Goal: Check status: Check status

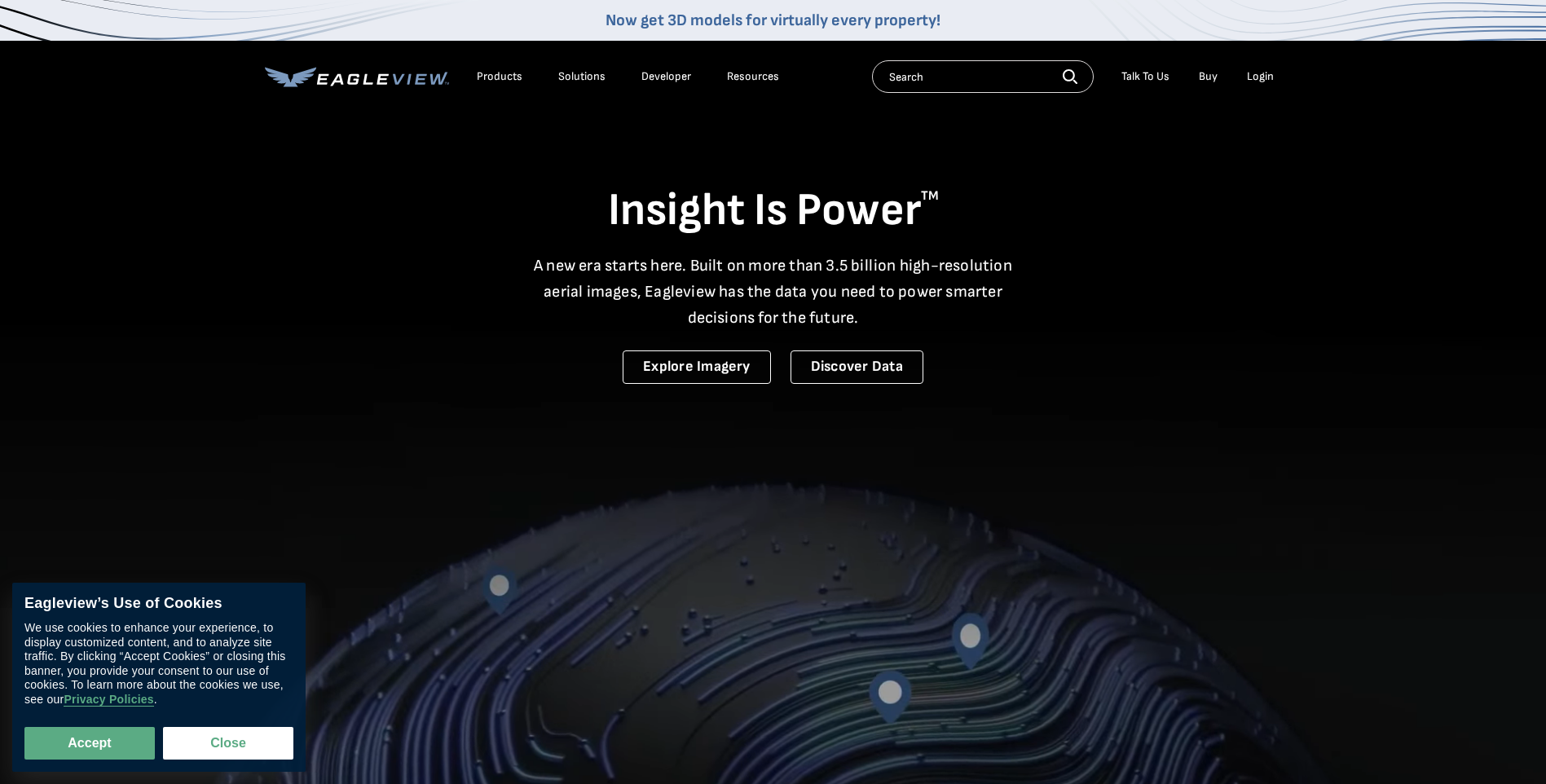
click at [1253, 76] on div "Login" at bounding box center [1260, 77] width 27 height 15
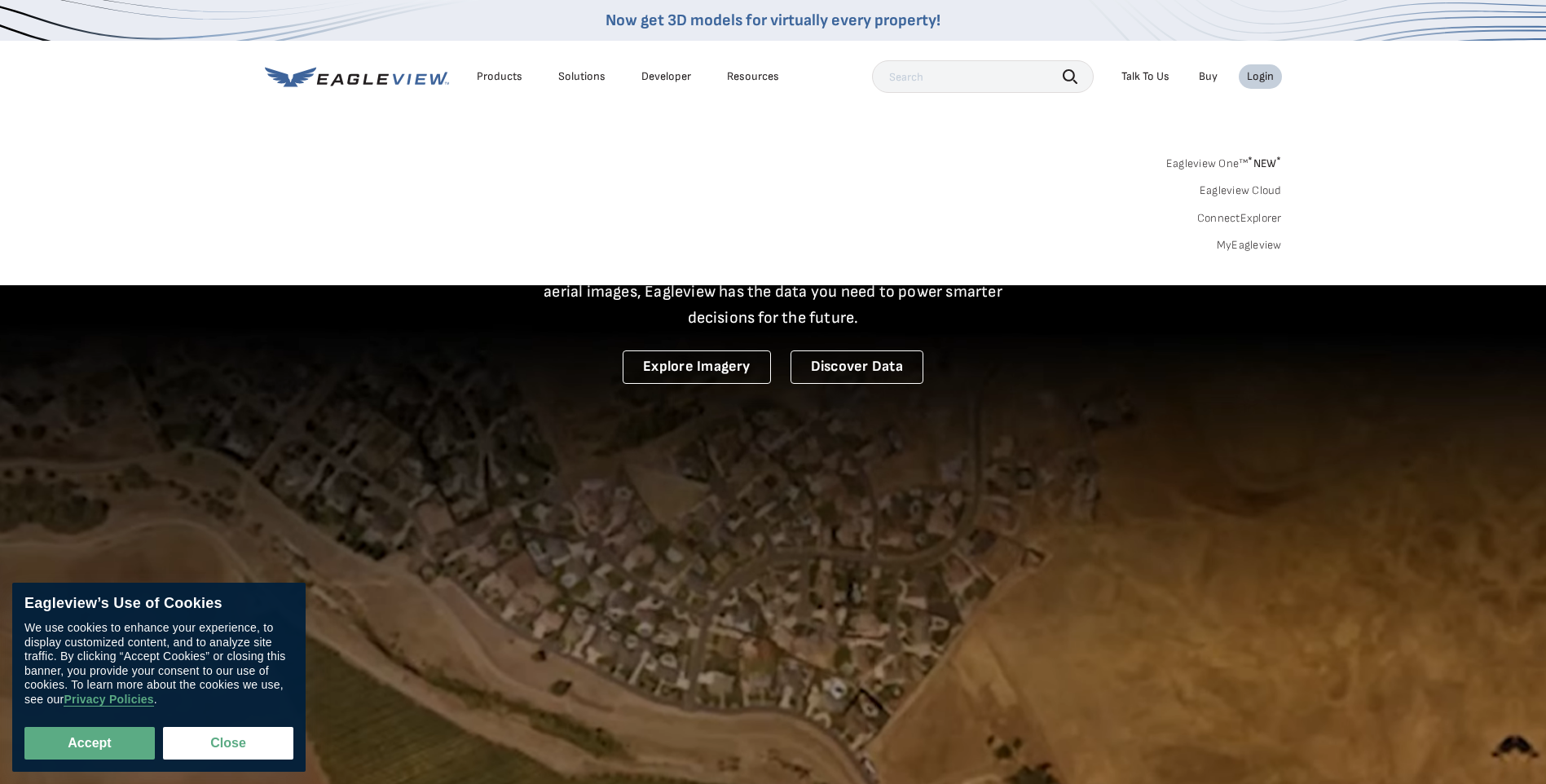
click at [1247, 240] on link "MyEagleview" at bounding box center [1249, 246] width 65 height 15
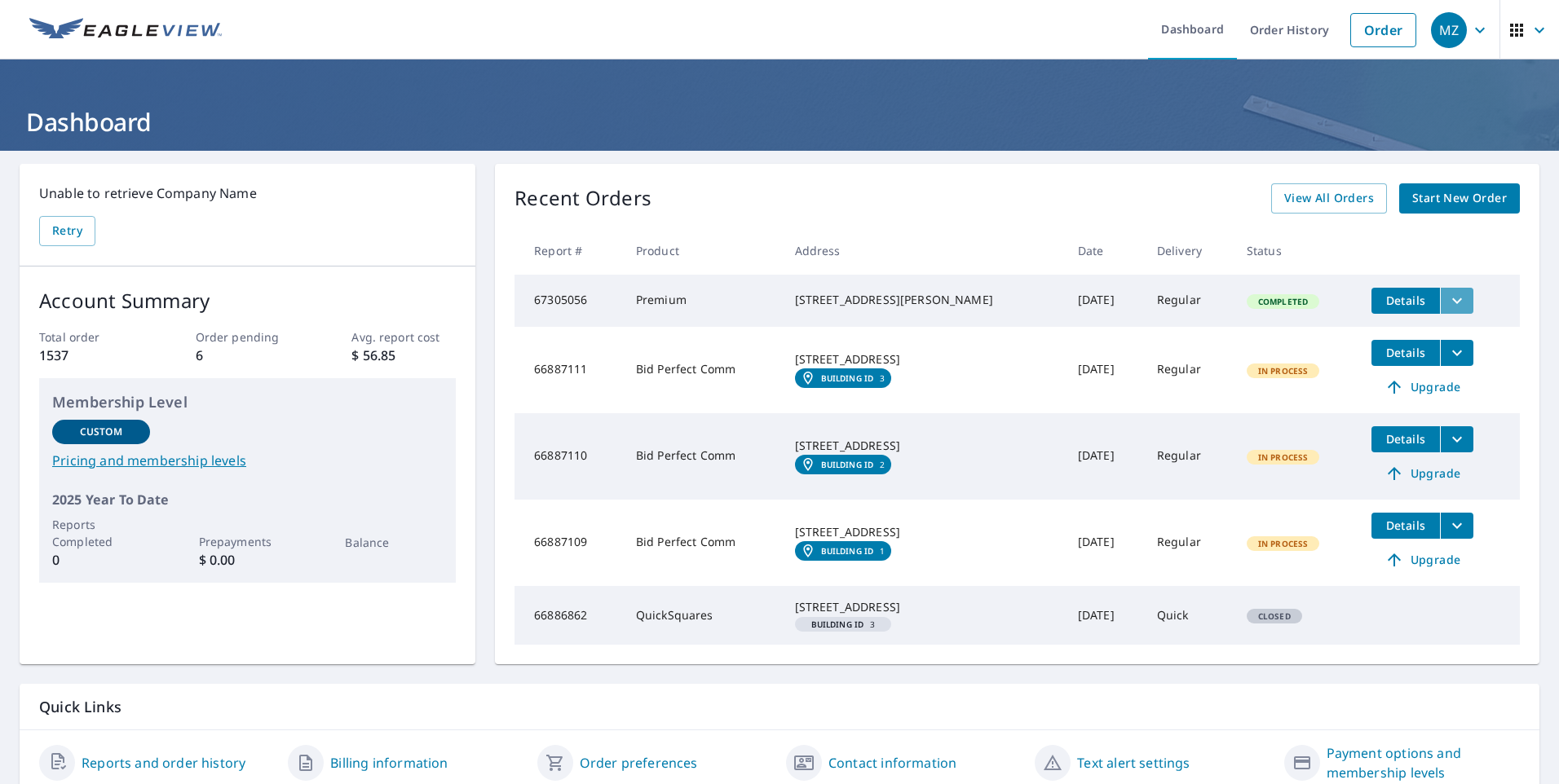
click at [1447, 294] on icon "filesDropdownBtn-67305056" at bounding box center [1456, 300] width 19 height 19
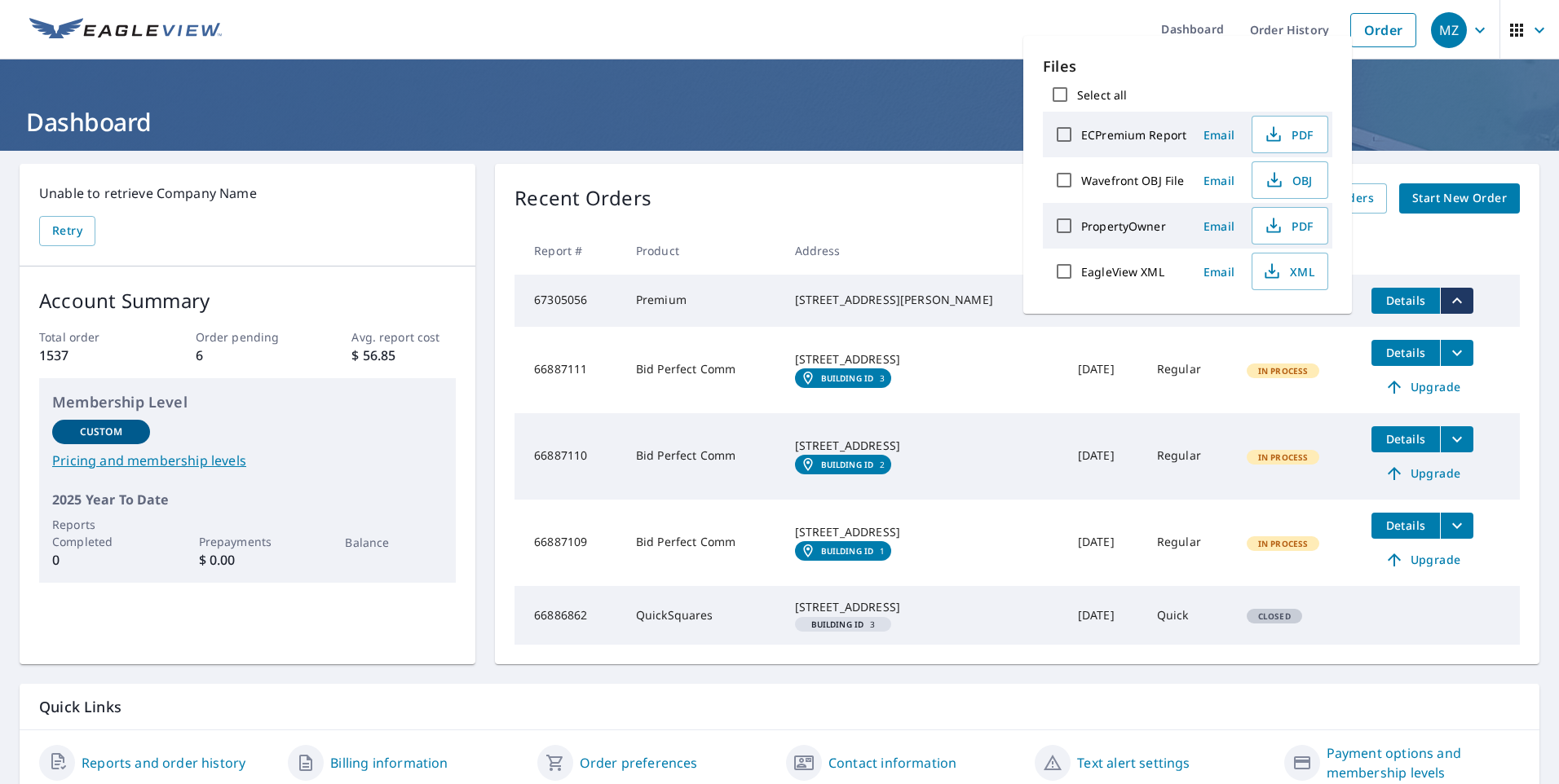
click at [990, 199] on div "Recent Orders View All Orders Start New Order" at bounding box center [1017, 198] width 1005 height 30
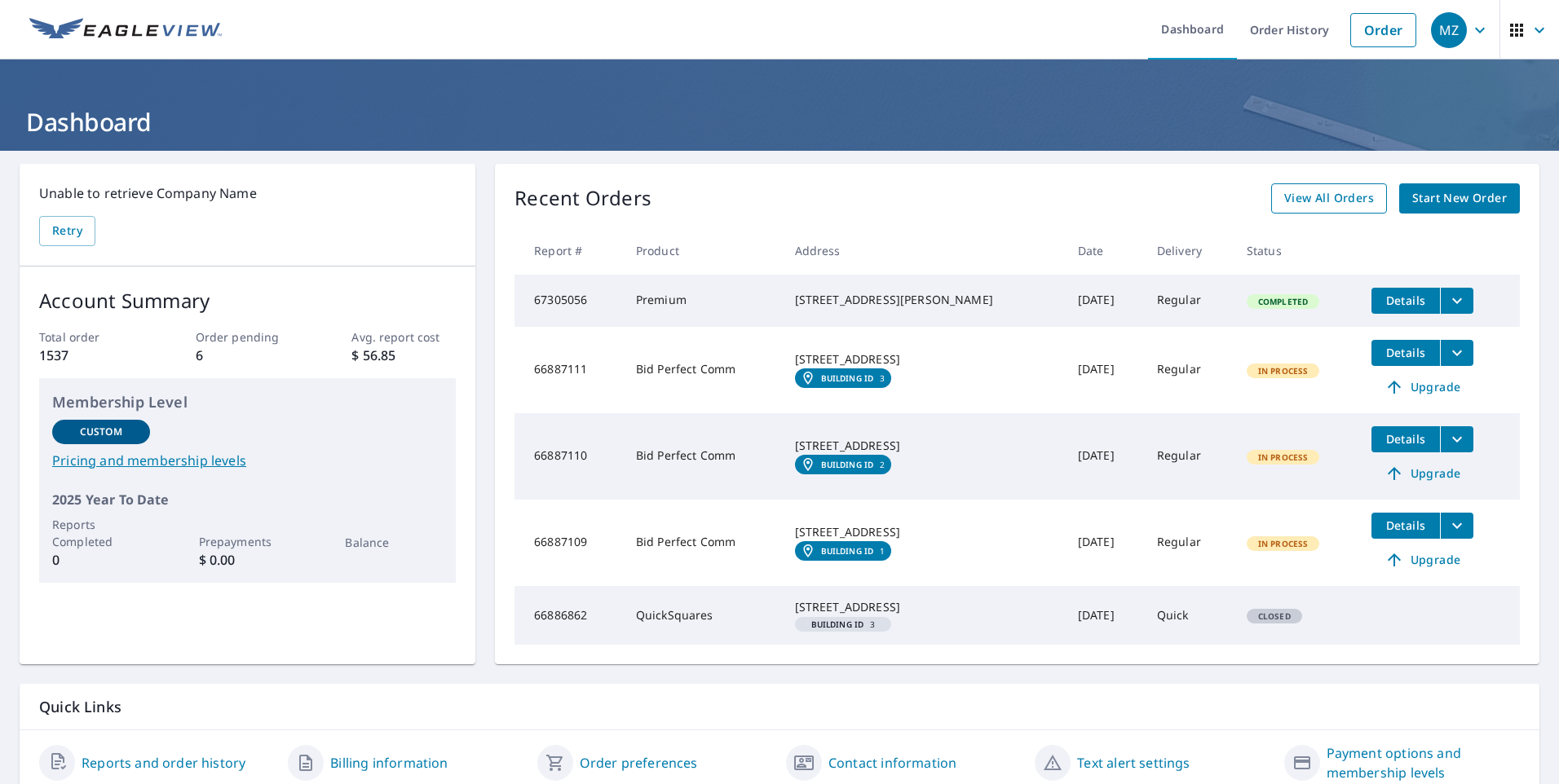
click at [1307, 197] on span "View All Orders" at bounding box center [1329, 198] width 90 height 20
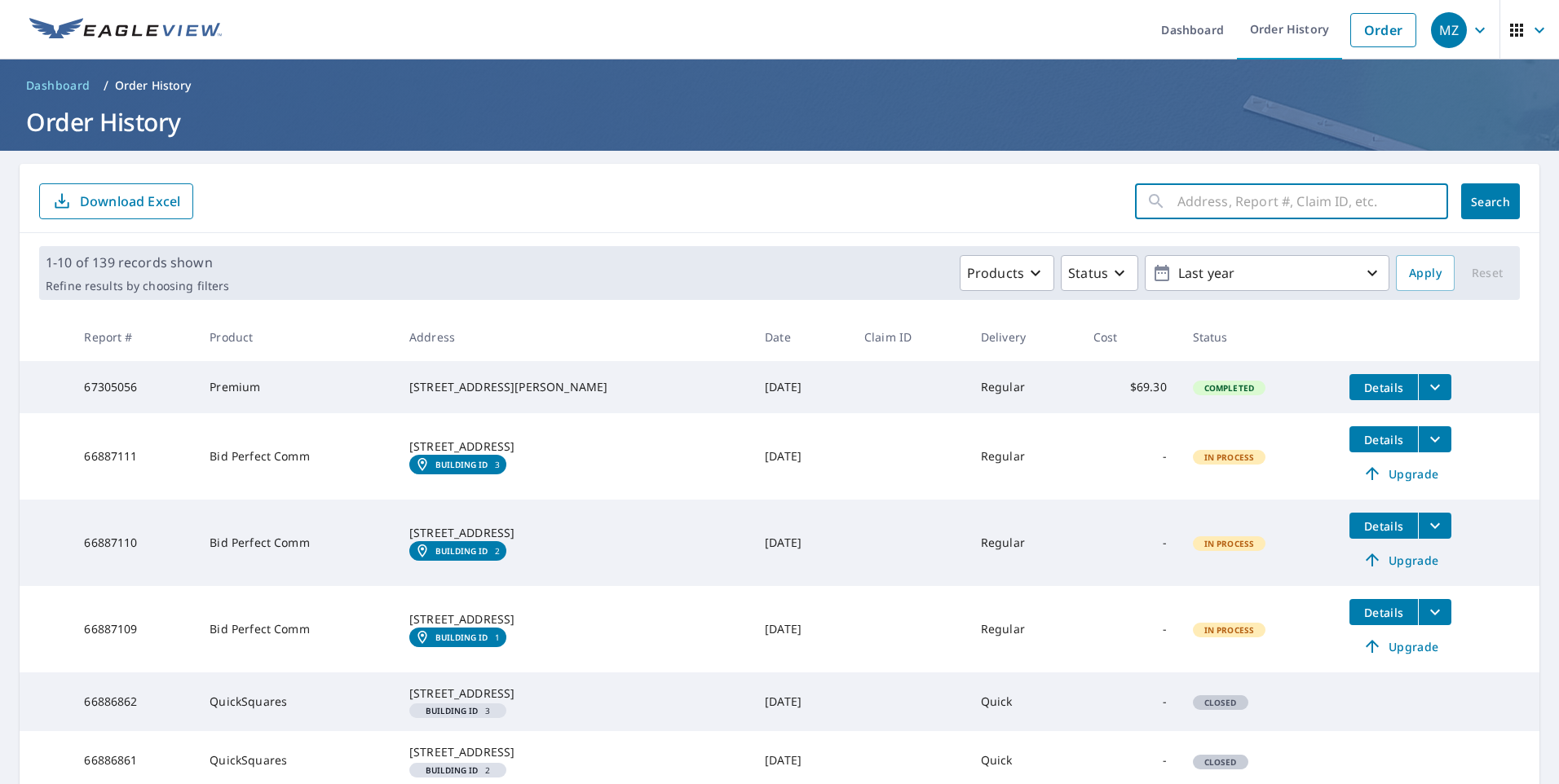
click at [1362, 195] on input "text" at bounding box center [1312, 202] width 271 height 46
type input "46 millers run"
click at [1468, 190] on button "Search" at bounding box center [1490, 201] width 59 height 36
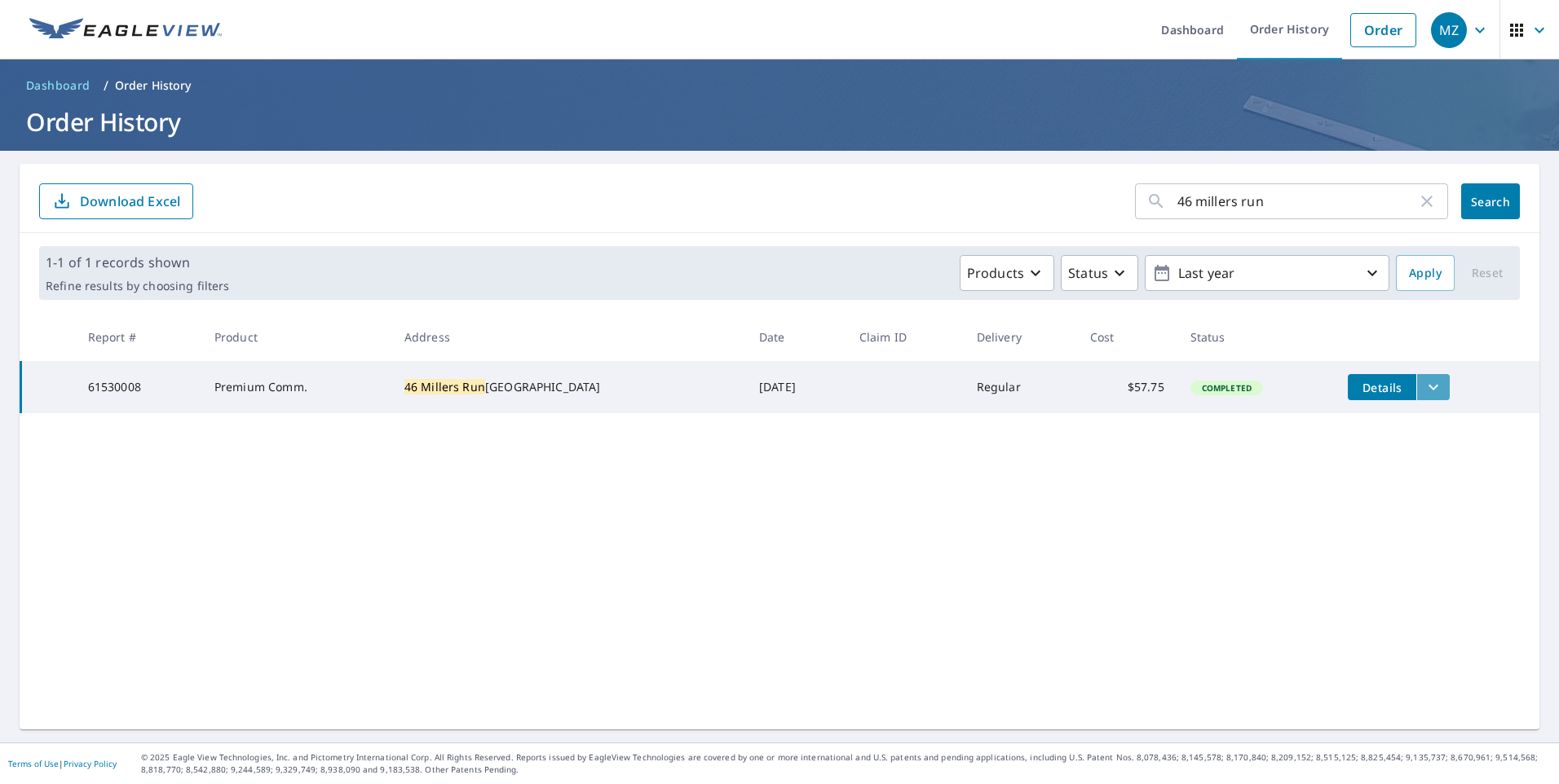
click at [1423, 381] on icon "filesDropdownBtn-61530008" at bounding box center [1432, 387] width 19 height 19
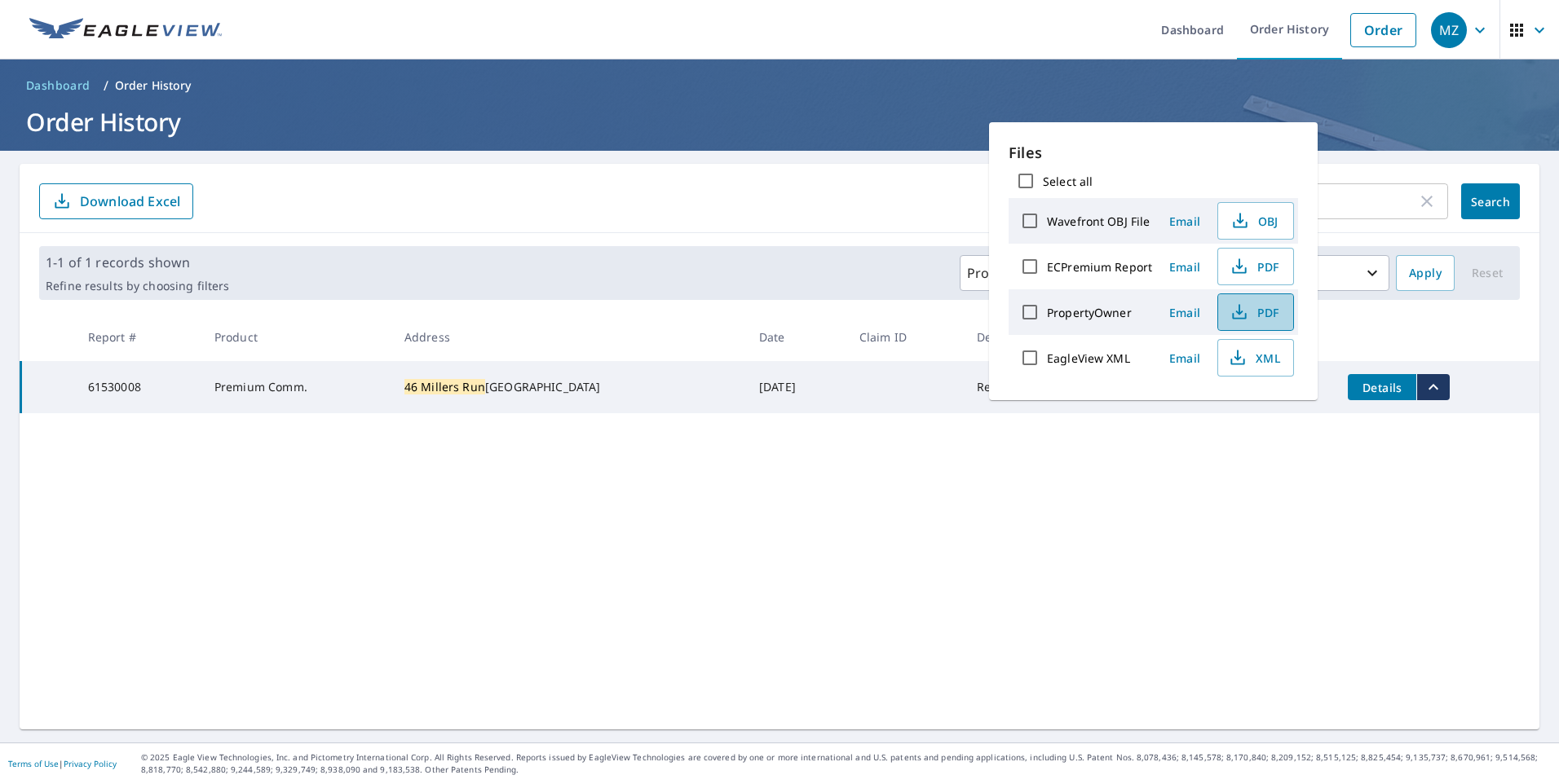
click at [1270, 312] on span "PDF" at bounding box center [1254, 312] width 52 height 19
click at [1239, 262] on icon "button" at bounding box center [1239, 266] width 19 height 19
click at [1273, 588] on div "46 millers run ​ Search Download Excel 1-1 of 1 records shown Refine results by…" at bounding box center [779, 447] width 1520 height 566
